Goal: Navigation & Orientation: Go to known website

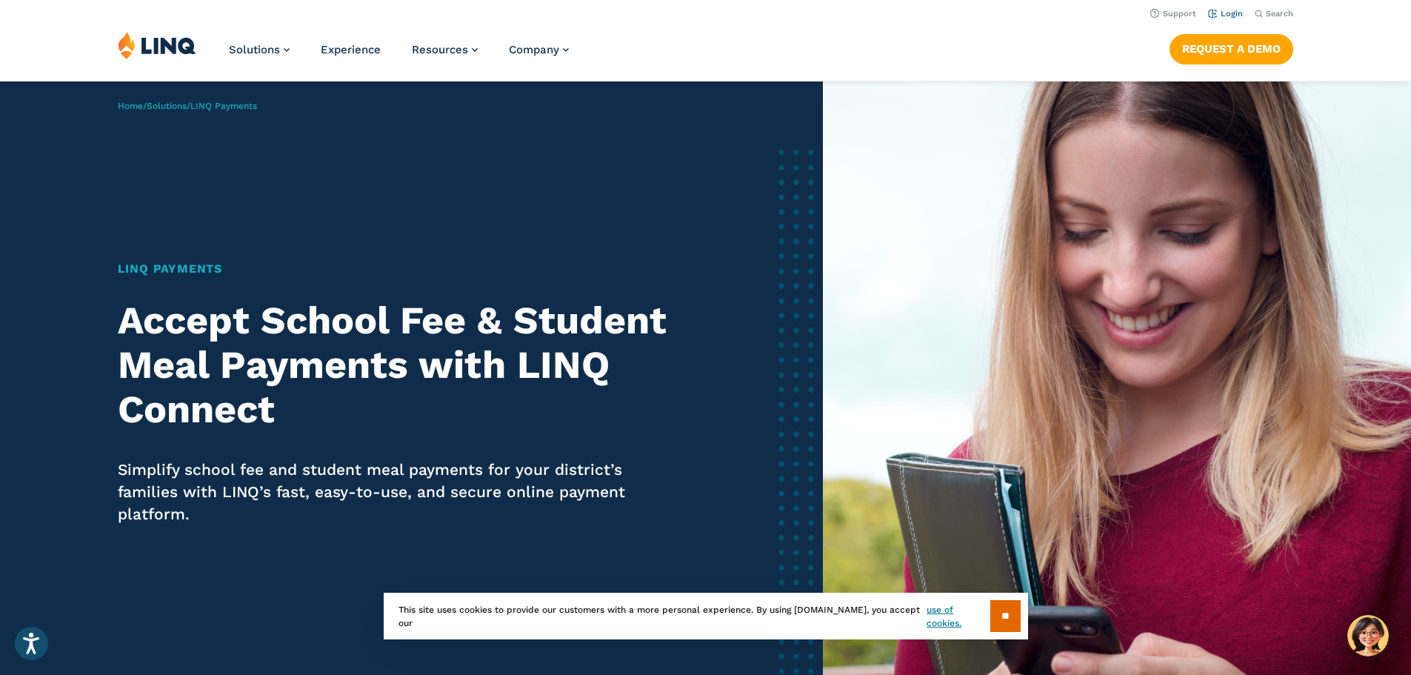
click at [1228, 10] on link "Login" at bounding box center [1225, 14] width 35 height 10
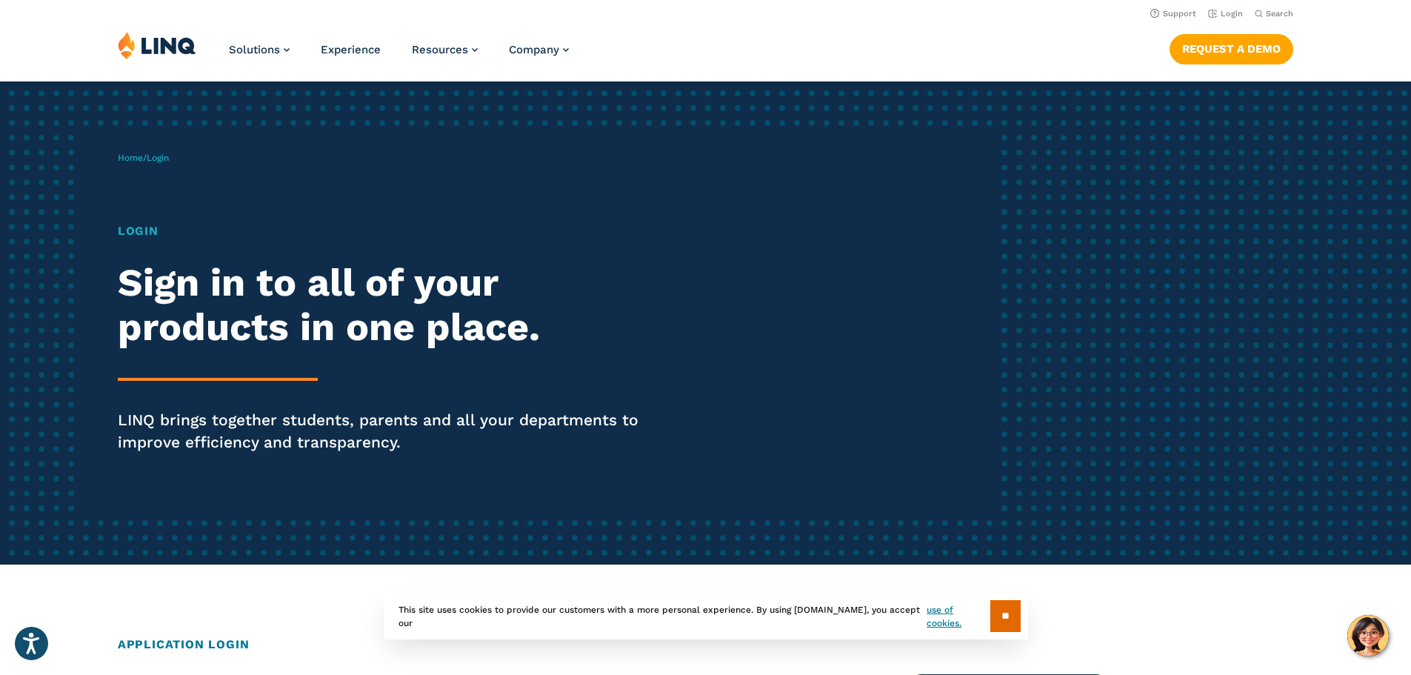
click at [152, 47] on img at bounding box center [157, 45] width 79 height 28
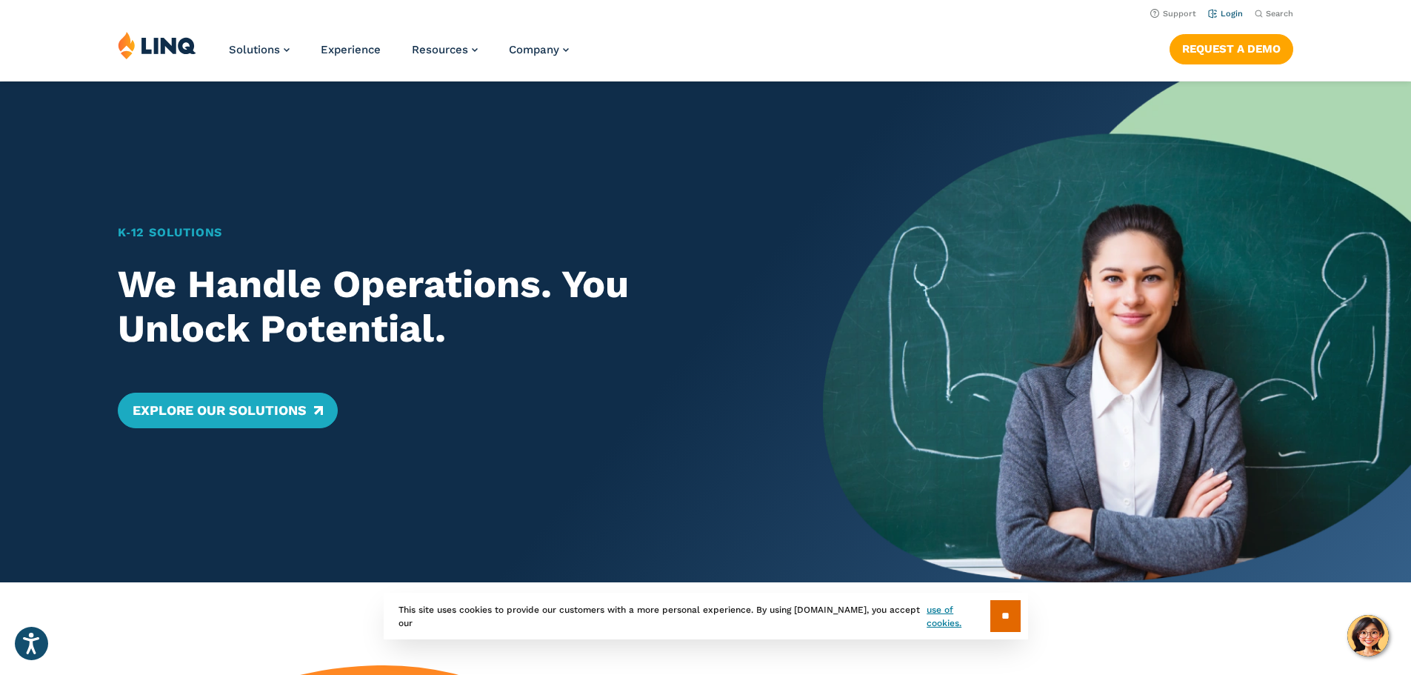
click at [1229, 10] on link "Login" at bounding box center [1225, 14] width 35 height 10
